Goal: Task Accomplishment & Management: Manage account settings

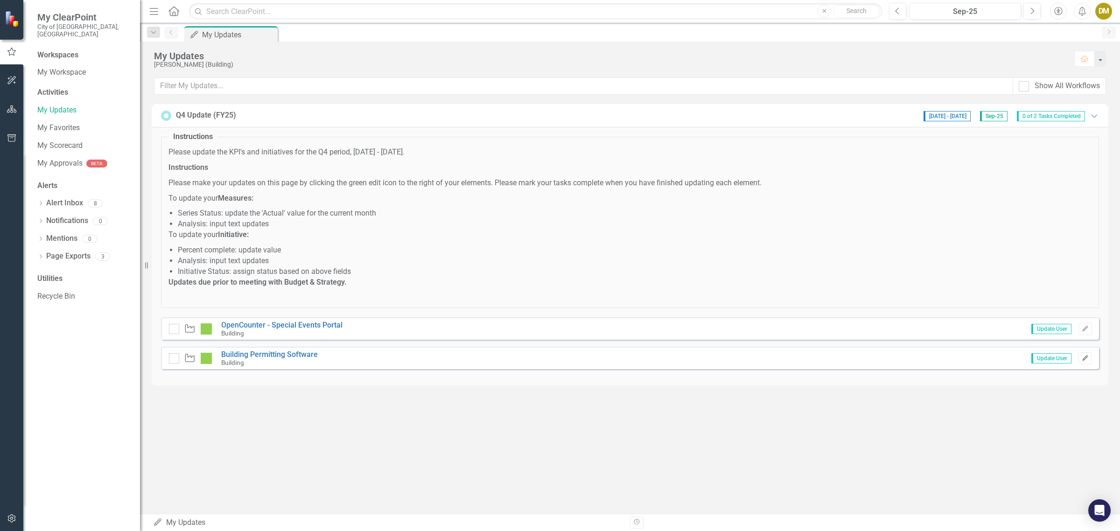
click at [1085, 359] on icon "Edit" at bounding box center [1085, 359] width 7 height 6
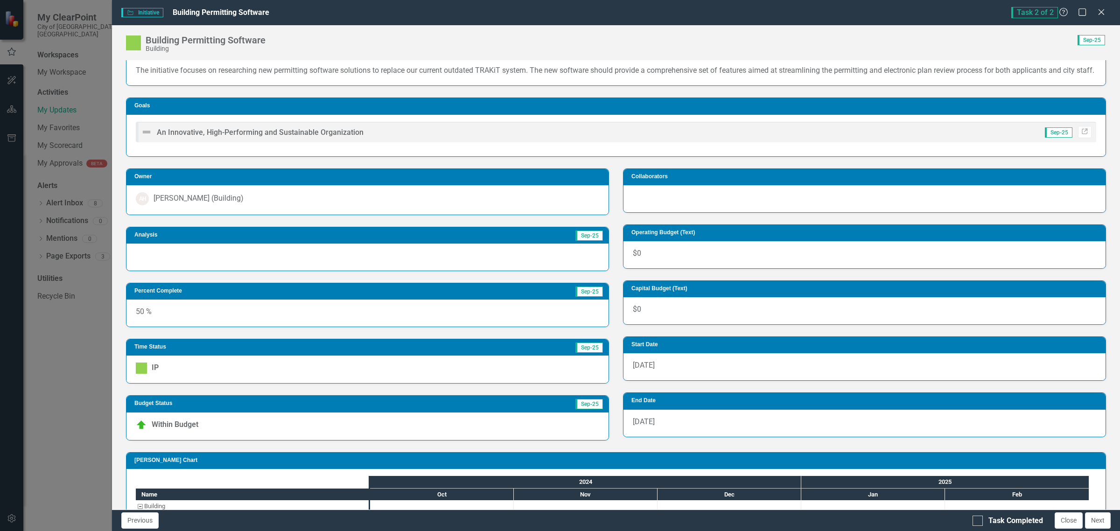
scroll to position [120, 0]
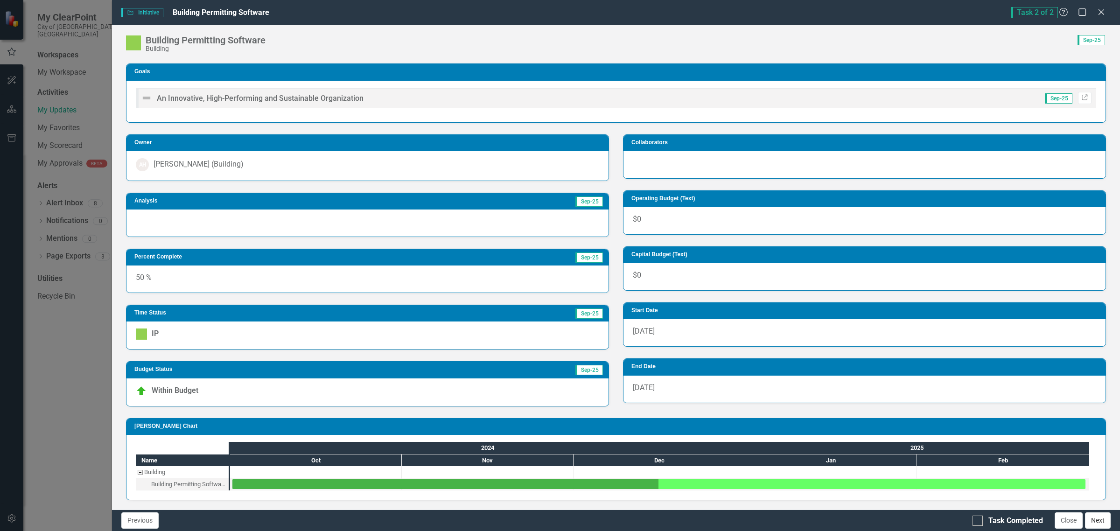
click at [1105, 523] on button "Next" at bounding box center [1098, 520] width 26 height 16
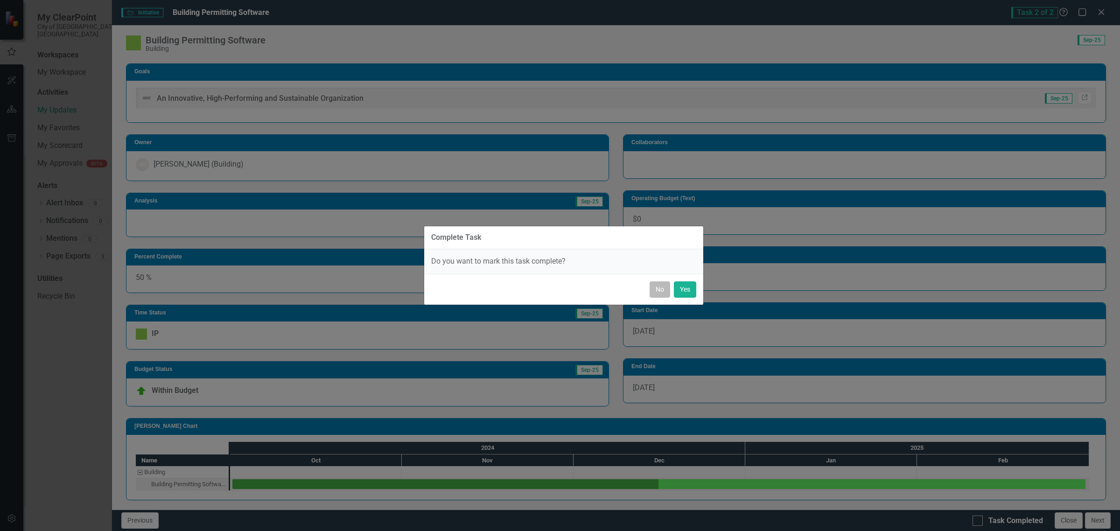
click at [657, 285] on button "No" at bounding box center [660, 289] width 21 height 16
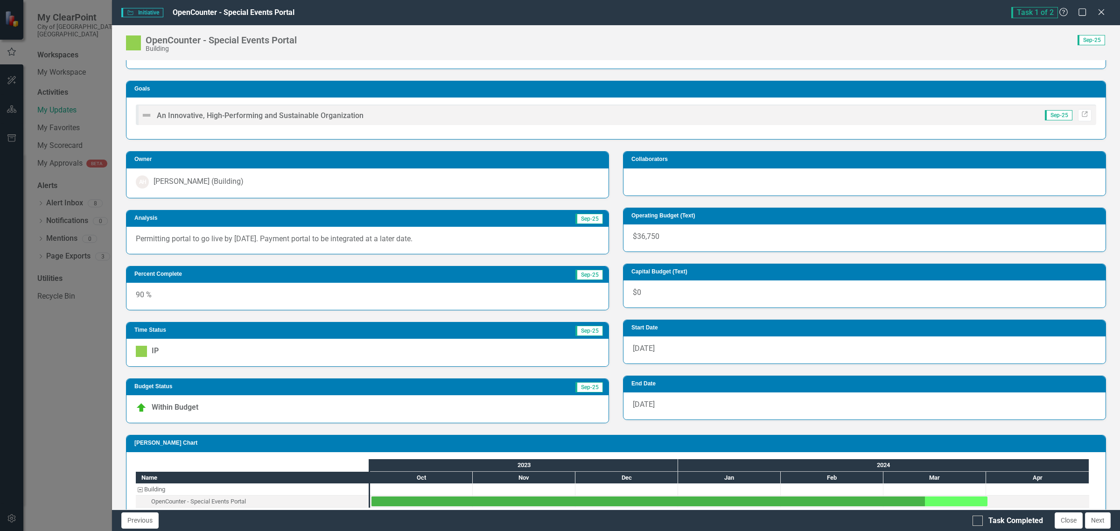
scroll to position [54, 0]
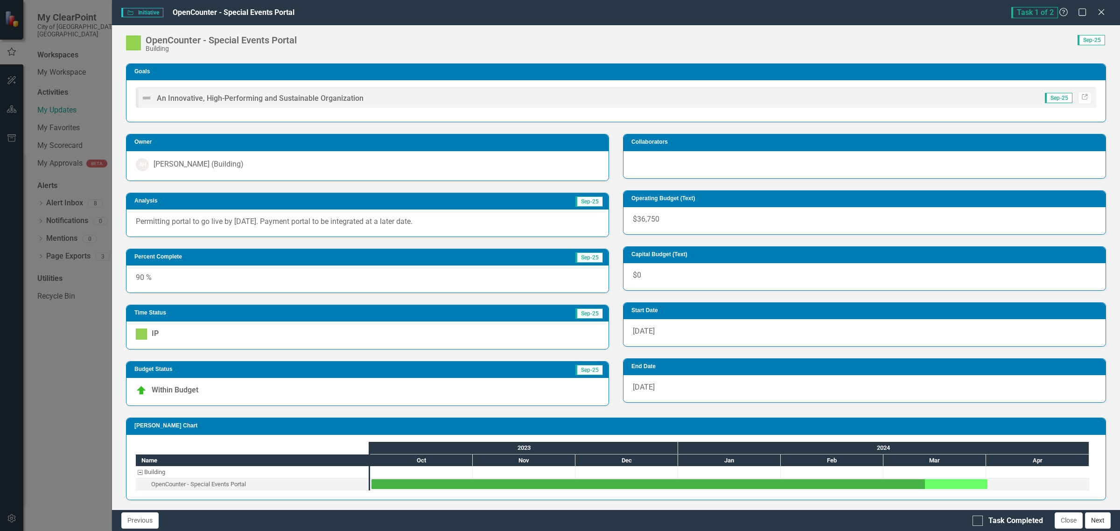
click at [1100, 519] on button "Next" at bounding box center [1098, 520] width 26 height 16
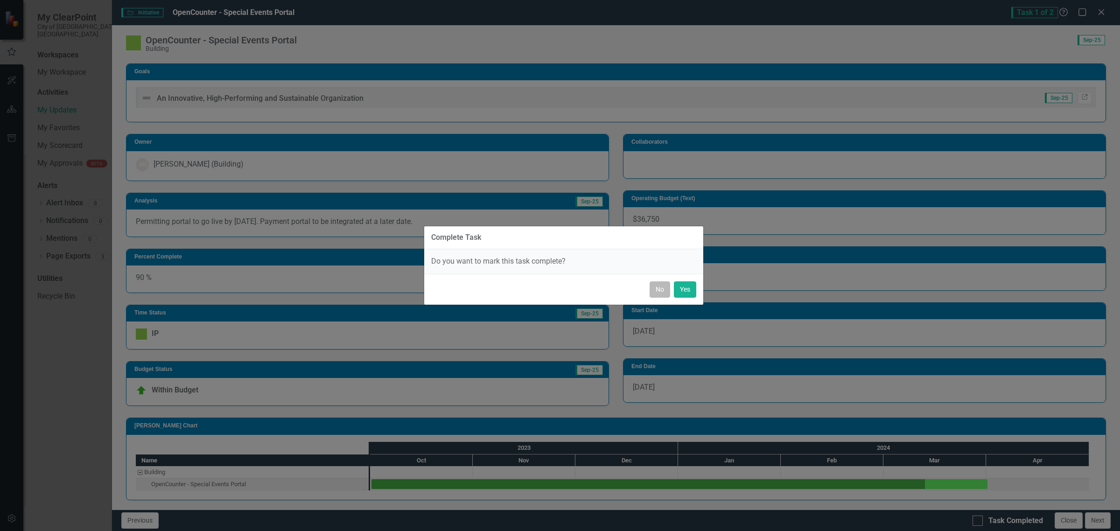
click at [652, 293] on button "No" at bounding box center [660, 289] width 21 height 16
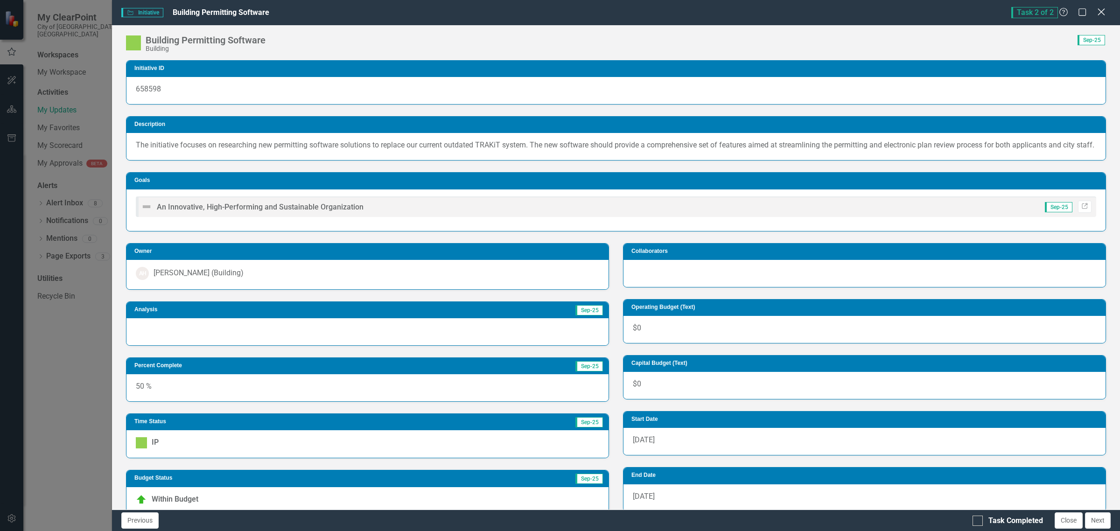
click at [1102, 11] on icon at bounding box center [1101, 11] width 7 height 7
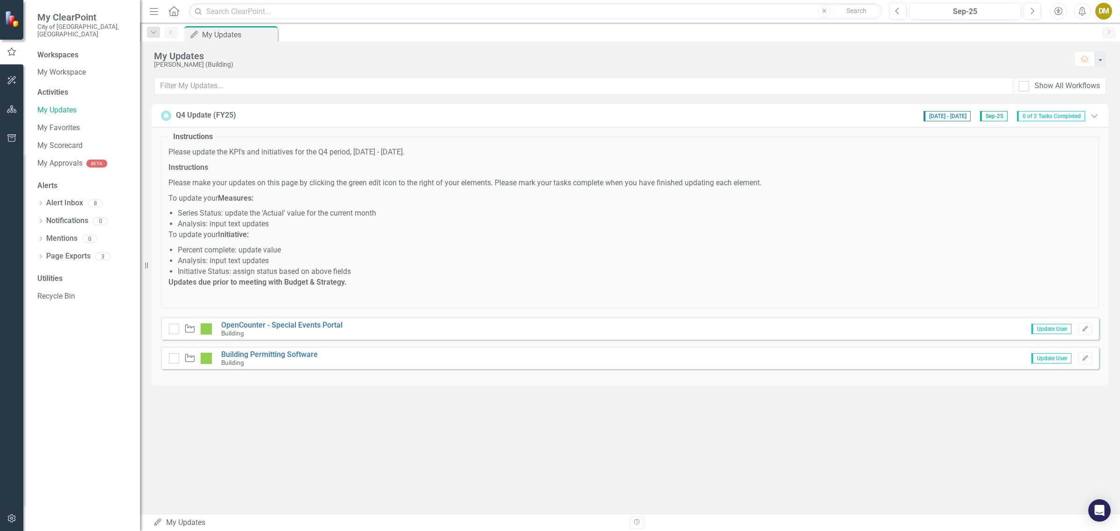
click at [1104, 8] on div "DM" at bounding box center [1103, 11] width 17 height 17
click at [1075, 118] on link "Logout Log Out" at bounding box center [1075, 117] width 74 height 17
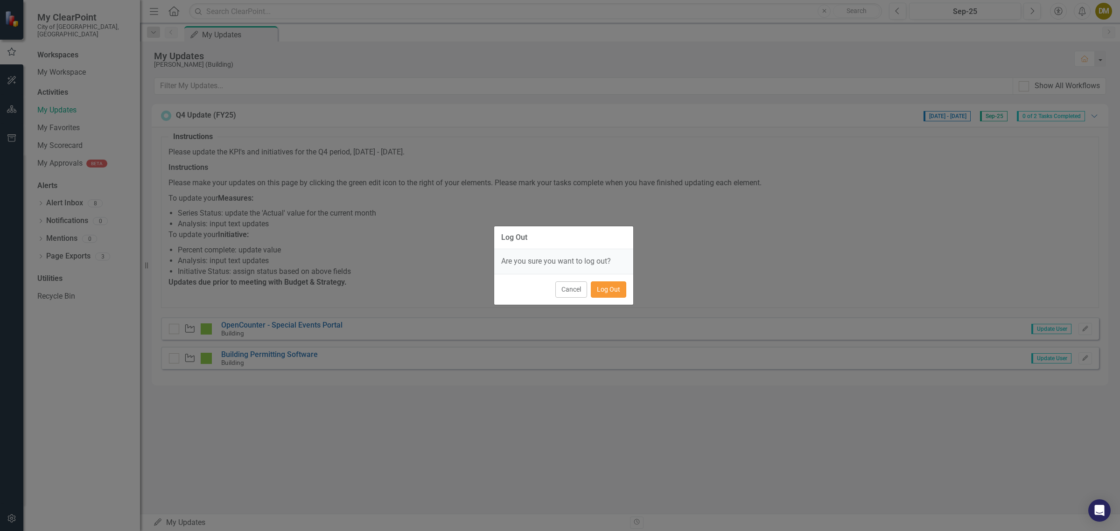
click at [615, 291] on button "Log Out" at bounding box center [608, 289] width 35 height 16
